Goal: Use online tool/utility: Utilize a website feature to perform a specific function

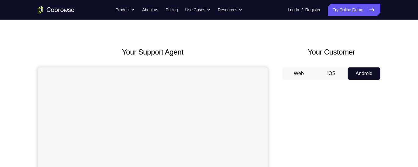
scroll to position [10, 0]
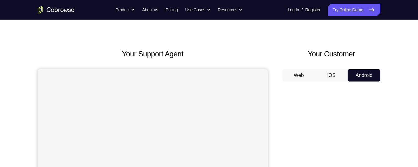
click at [333, 70] on button "iOS" at bounding box center [332, 75] width 33 height 12
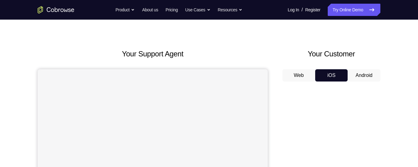
click at [308, 72] on button "Web" at bounding box center [299, 75] width 33 height 12
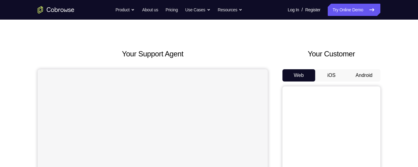
click at [329, 73] on button "iOS" at bounding box center [332, 75] width 33 height 12
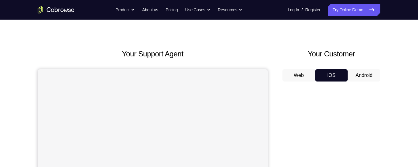
click at [356, 73] on button "Android" at bounding box center [364, 75] width 33 height 12
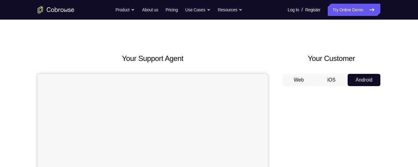
scroll to position [0, 0]
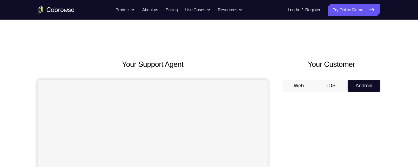
click at [338, 84] on button "iOS" at bounding box center [332, 86] width 33 height 12
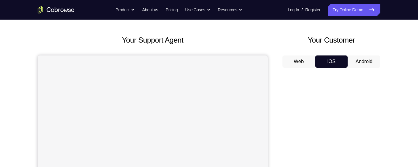
scroll to position [23, 0]
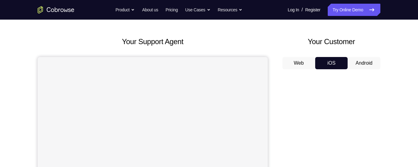
click at [368, 61] on button "Android" at bounding box center [364, 63] width 33 height 12
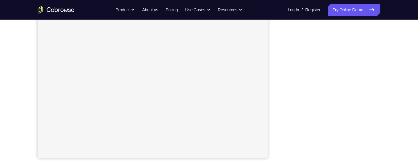
scroll to position [129, 0]
click at [337, 13] on link "Try Online Demo" at bounding box center [354, 10] width 53 height 12
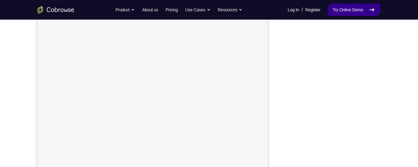
click at [372, 5] on link "Try Online Demo" at bounding box center [354, 10] width 53 height 12
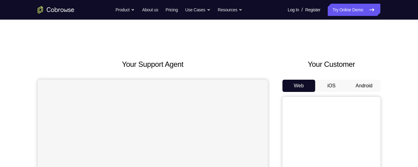
click at [362, 88] on button "Android" at bounding box center [364, 86] width 33 height 12
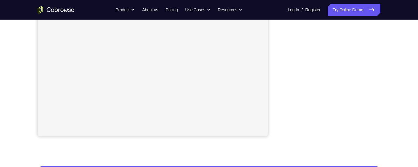
scroll to position [158, 0]
